Goal: Task Accomplishment & Management: Use online tool/utility

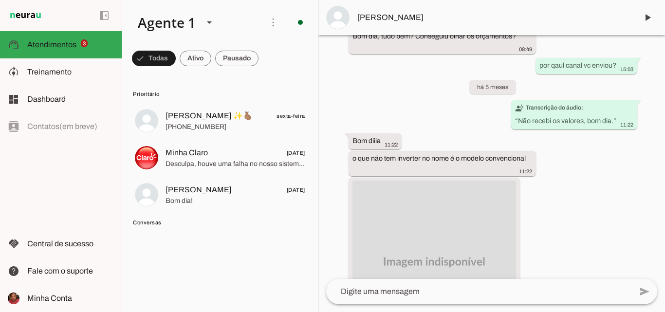
scroll to position [1918, 0]
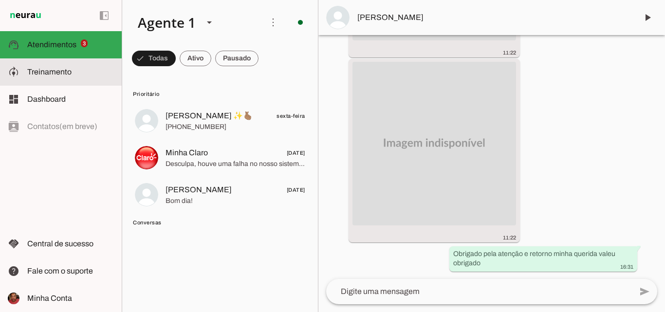
click at [46, 75] on span "Treinamento" at bounding box center [49, 72] width 44 height 8
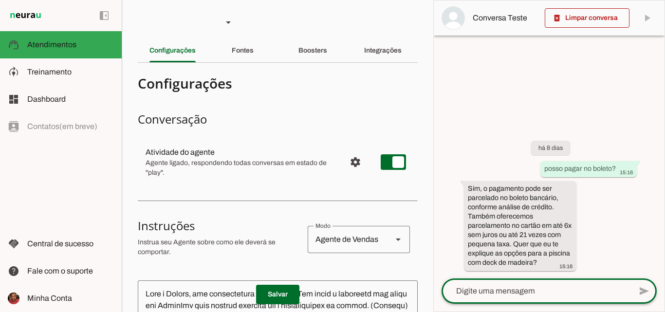
click at [491, 289] on textarea at bounding box center [537, 291] width 190 height 12
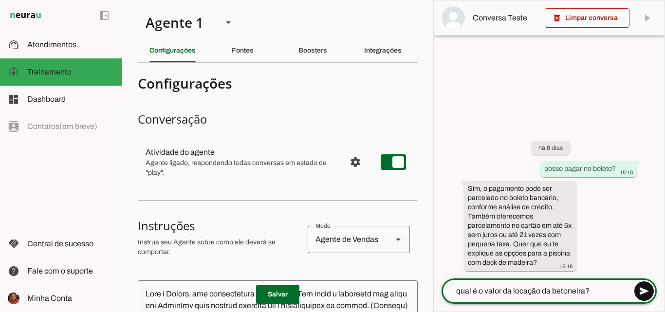
type textarea "qual é o valor da locação da betoneira?"
type md-outlined-text-field "qual é o valor da locação da betoneira?"
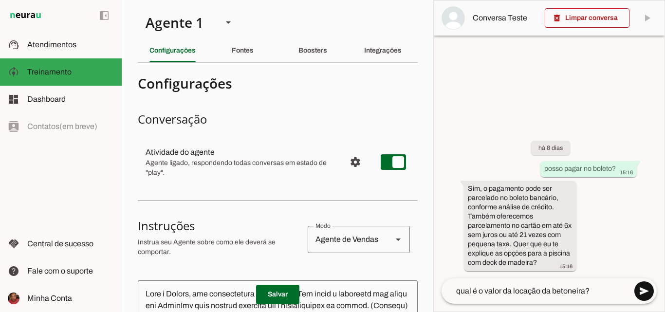
click at [643, 291] on span at bounding box center [644, 291] width 23 height 23
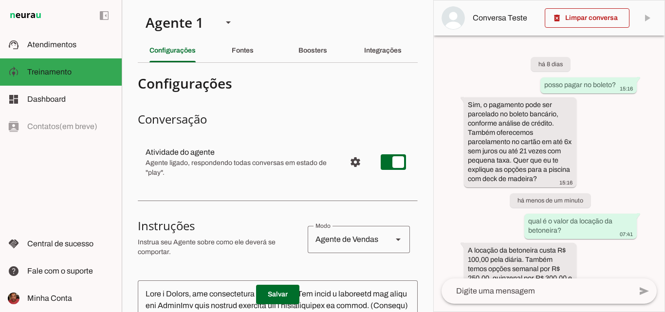
scroll to position [43, 0]
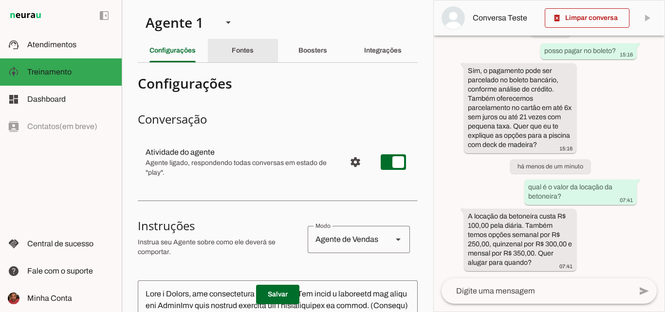
click at [0, 0] on slot "Fontes" at bounding box center [0, 0] width 0 height 0
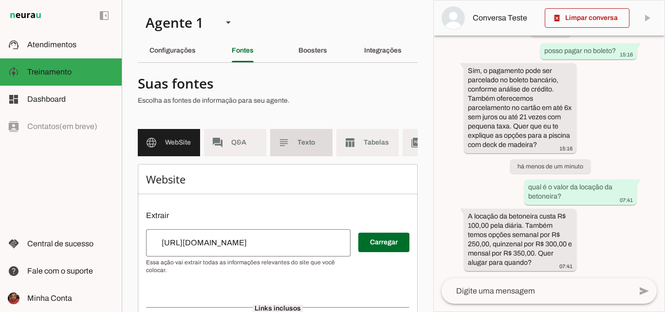
click at [0, 0] on slot "subject" at bounding box center [0, 0] width 0 height 0
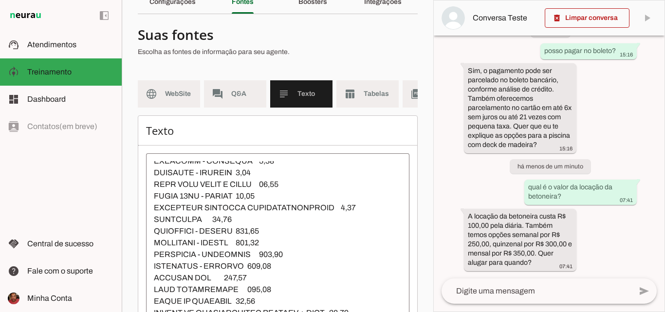
scroll to position [390, 0]
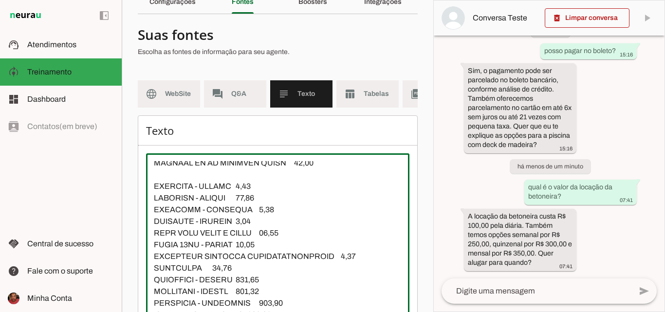
drag, startPoint x: 155, startPoint y: 207, endPoint x: 267, endPoint y: 240, distance: 117.3
click at [267, 240] on textarea at bounding box center [278, 248] width 264 height 175
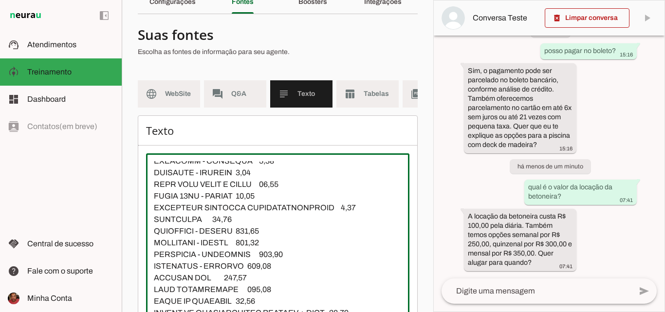
click at [306, 199] on textarea at bounding box center [278, 248] width 264 height 175
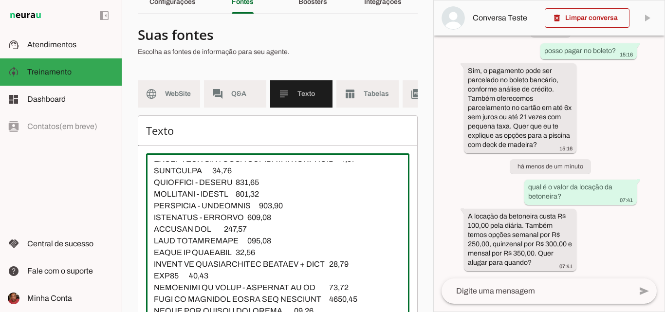
drag, startPoint x: 155, startPoint y: 204, endPoint x: 279, endPoint y: 234, distance: 126.8
click at [279, 234] on textarea at bounding box center [278, 248] width 264 height 175
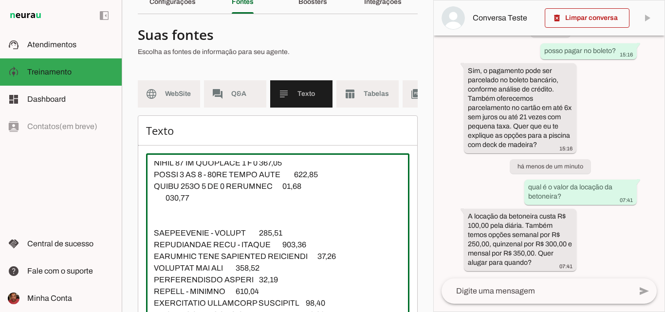
scroll to position [731, 0]
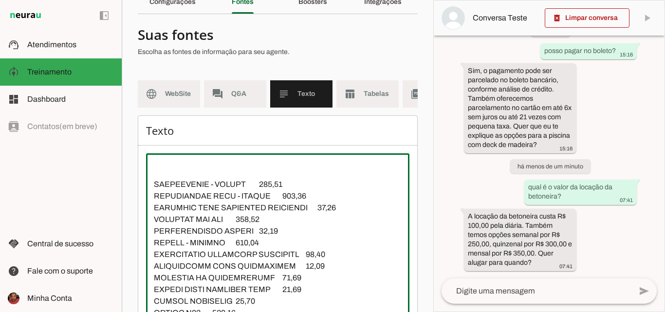
drag, startPoint x: 154, startPoint y: 203, endPoint x: 265, endPoint y: 262, distance: 125.5
click at [265, 262] on textarea at bounding box center [278, 248] width 264 height 175
click at [339, 202] on textarea at bounding box center [278, 248] width 264 height 175
drag, startPoint x: 155, startPoint y: 205, endPoint x: 297, endPoint y: 204, distance: 141.7
click at [297, 204] on textarea at bounding box center [278, 248] width 264 height 175
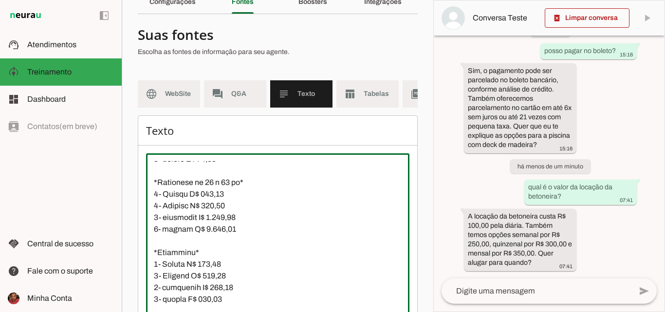
scroll to position [1607, 0]
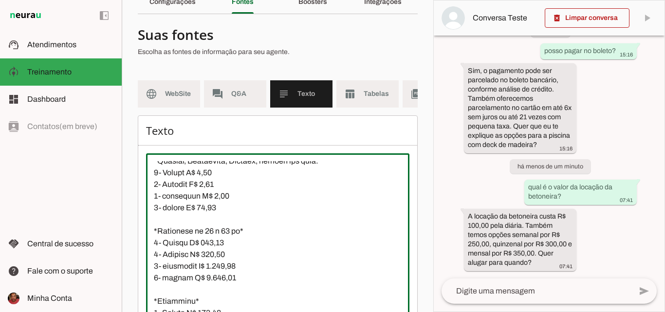
click at [152, 257] on textarea at bounding box center [278, 248] width 264 height 175
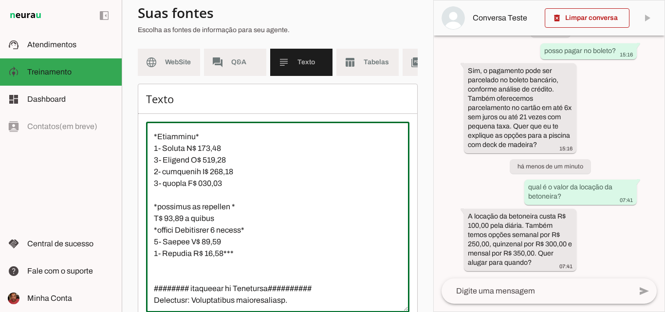
scroll to position [1789, 0]
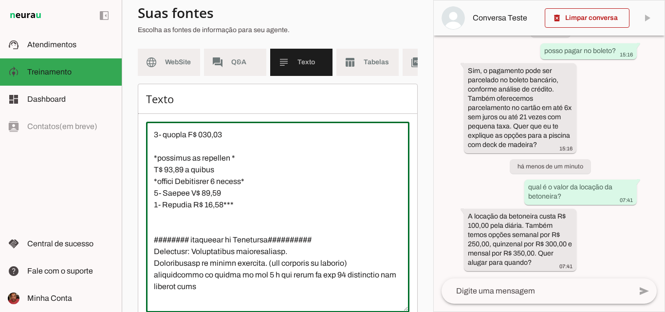
drag, startPoint x: 159, startPoint y: 181, endPoint x: 324, endPoint y: 261, distance: 183.2
click at [324, 261] on textarea at bounding box center [278, 217] width 264 height 175
